Goal: Information Seeking & Learning: Learn about a topic

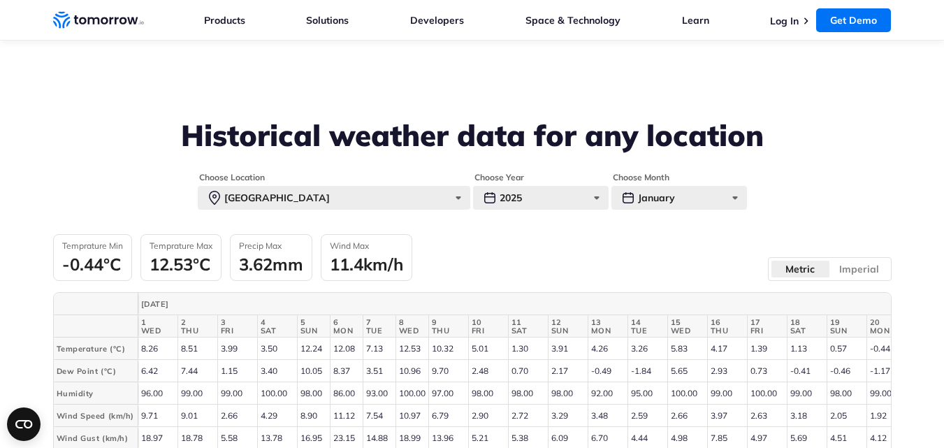
scroll to position [560, 0]
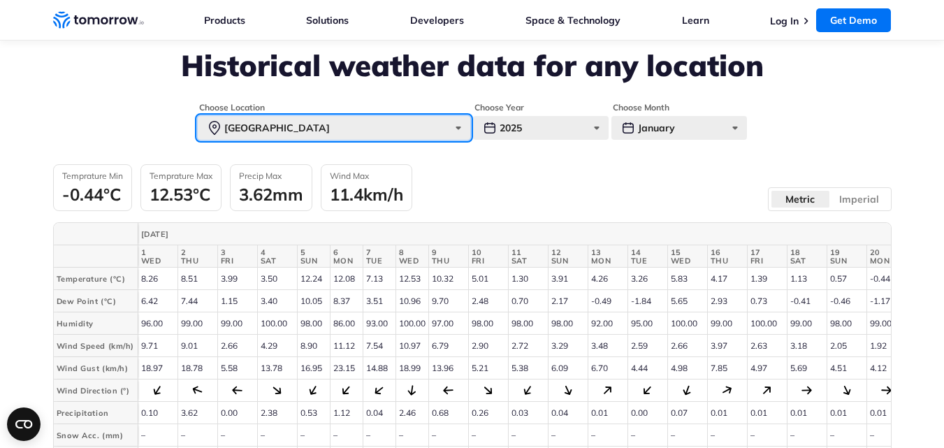
click at [454, 124] on div "[GEOGRAPHIC_DATA]" at bounding box center [334, 128] width 273 height 24
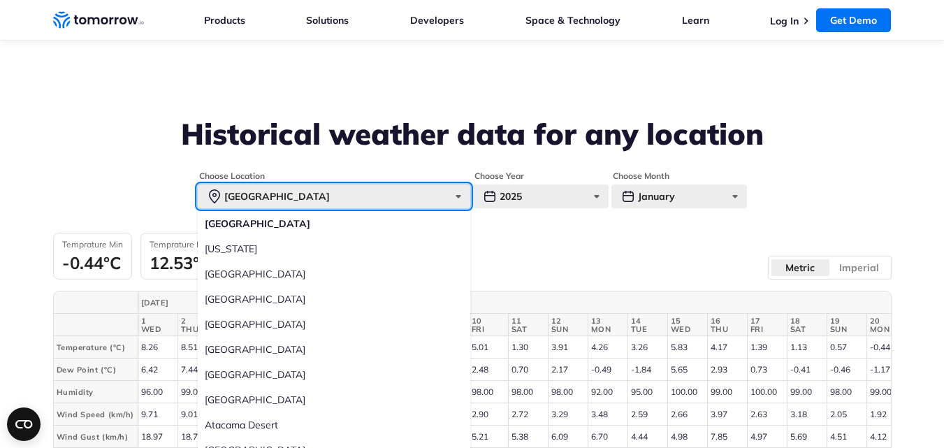
scroll to position [490, 0]
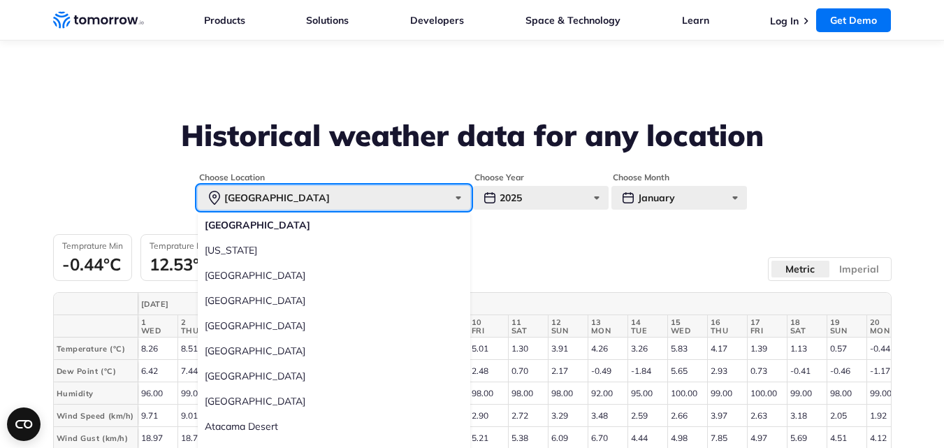
click at [255, 203] on div "[GEOGRAPHIC_DATA]" at bounding box center [334, 198] width 273 height 24
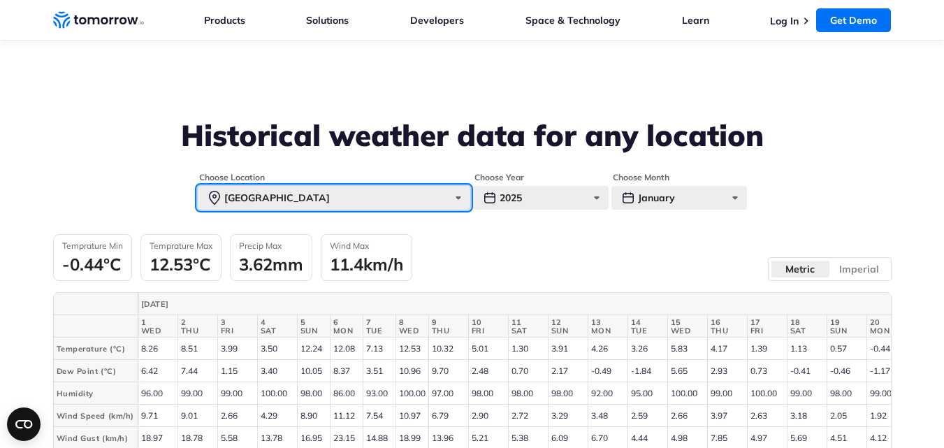
click at [265, 196] on div "[GEOGRAPHIC_DATA]" at bounding box center [334, 198] width 273 height 24
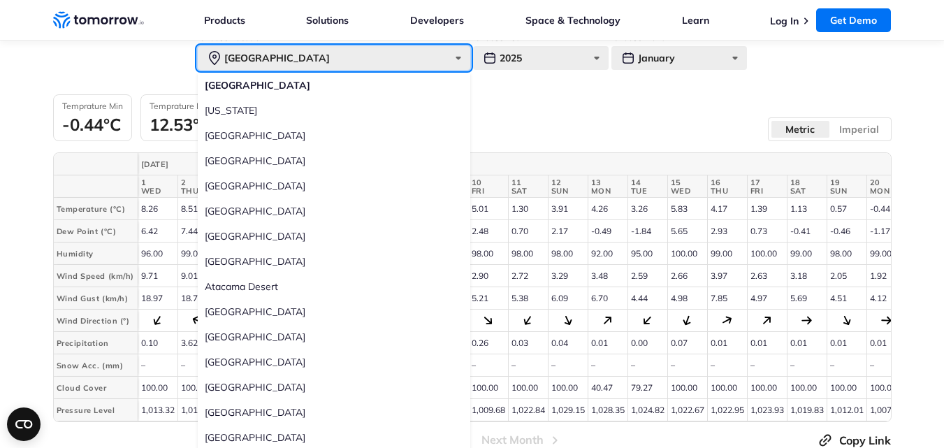
scroll to position [700, 0]
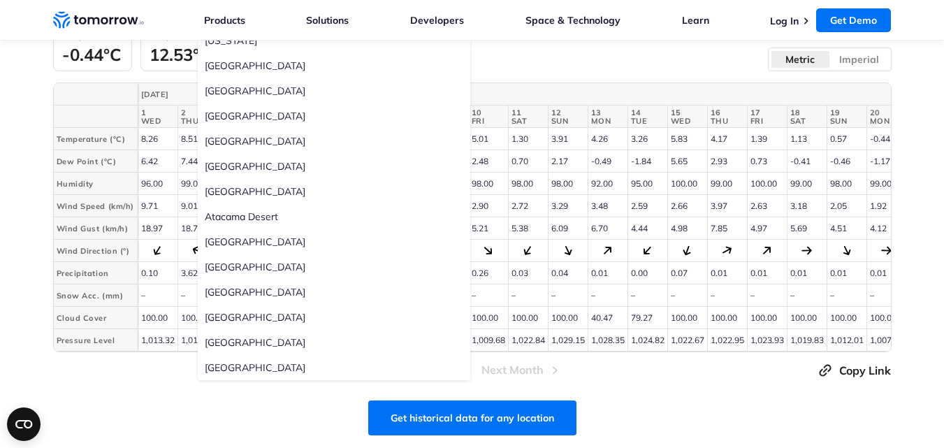
click at [584, 59] on div "Temprature Min -0.44°C Temprature Max 12.53°C Precip Max 3.62mm Wind Max 11.4km…" at bounding box center [472, 47] width 839 height 47
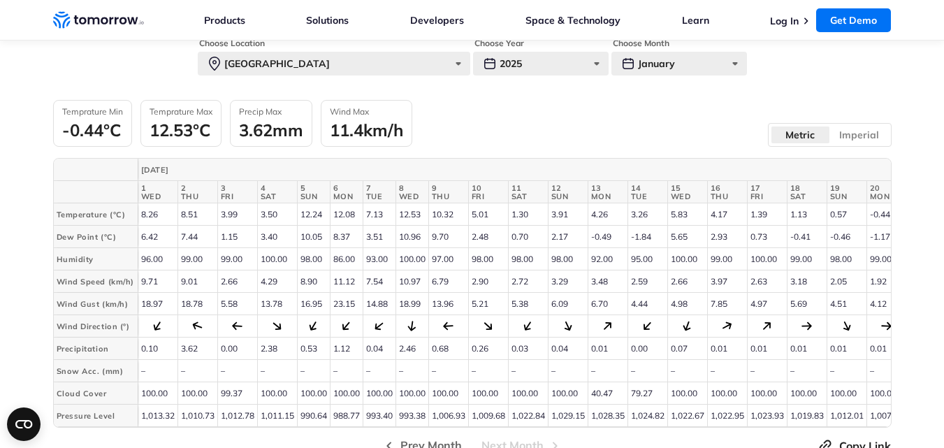
scroll to position [560, 0]
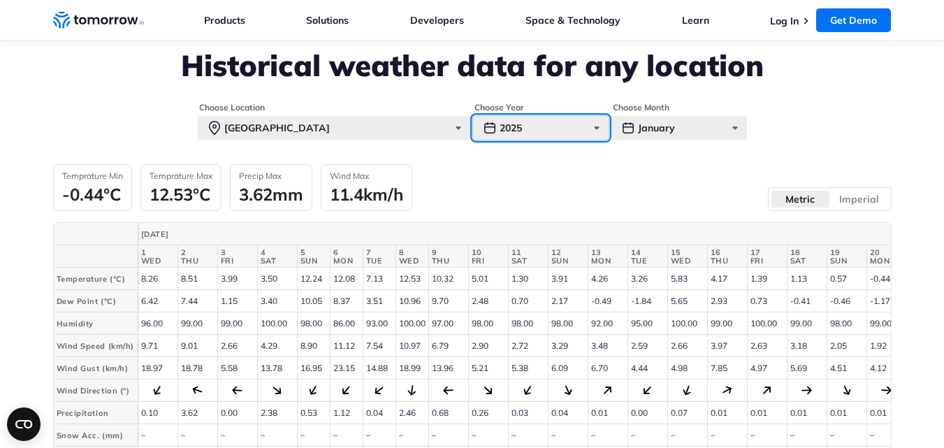
click at [517, 120] on div "2025" at bounding box center [541, 128] width 136 height 24
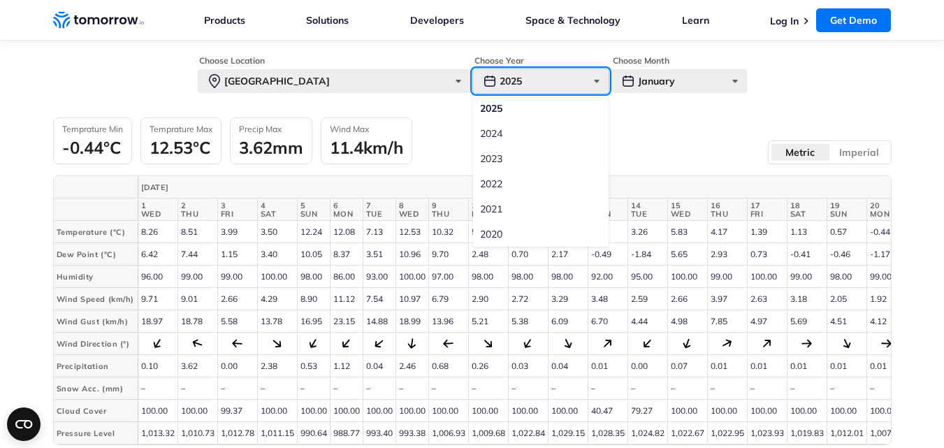
scroll to position [742, 0]
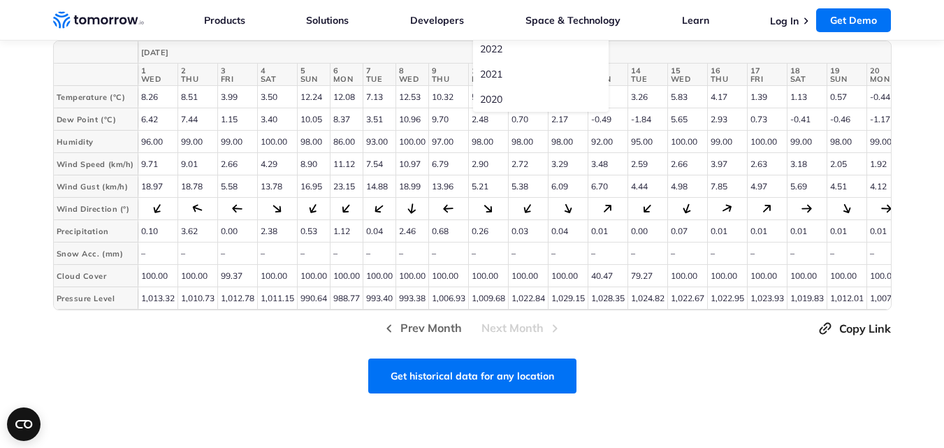
click at [261, 370] on div "Get historical data for any location" at bounding box center [472, 376] width 839 height 35
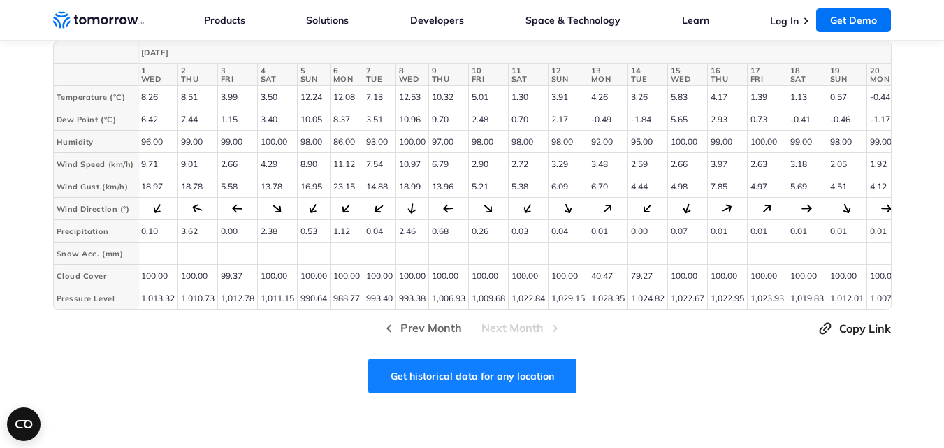
click at [507, 385] on link "Get historical data for any location" at bounding box center [472, 376] width 208 height 35
